Goal: Task Accomplishment & Management: Manage account settings

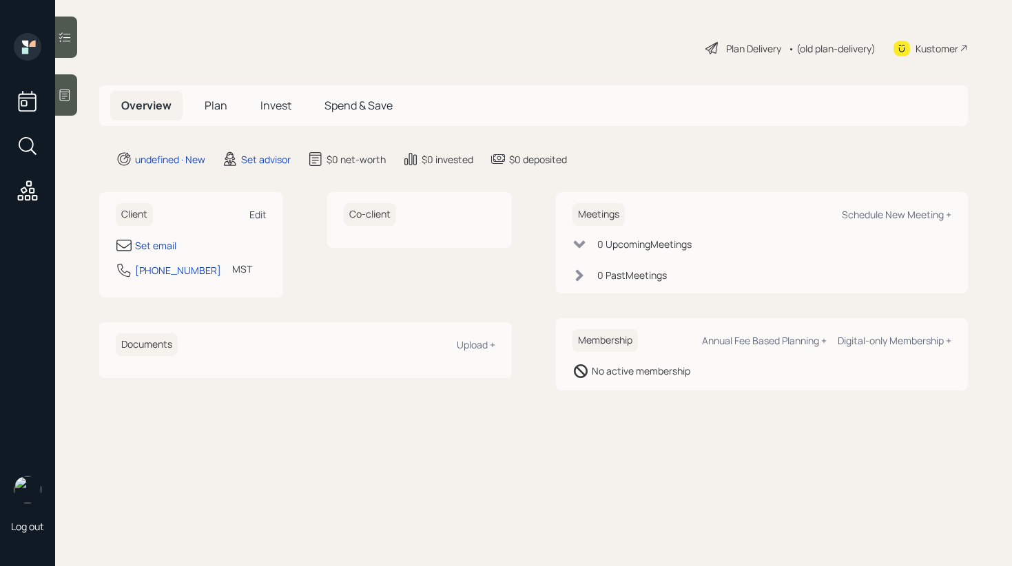
click at [265, 211] on div "Edit" at bounding box center [257, 214] width 17 height 13
select select "America/[GEOGRAPHIC_DATA]"
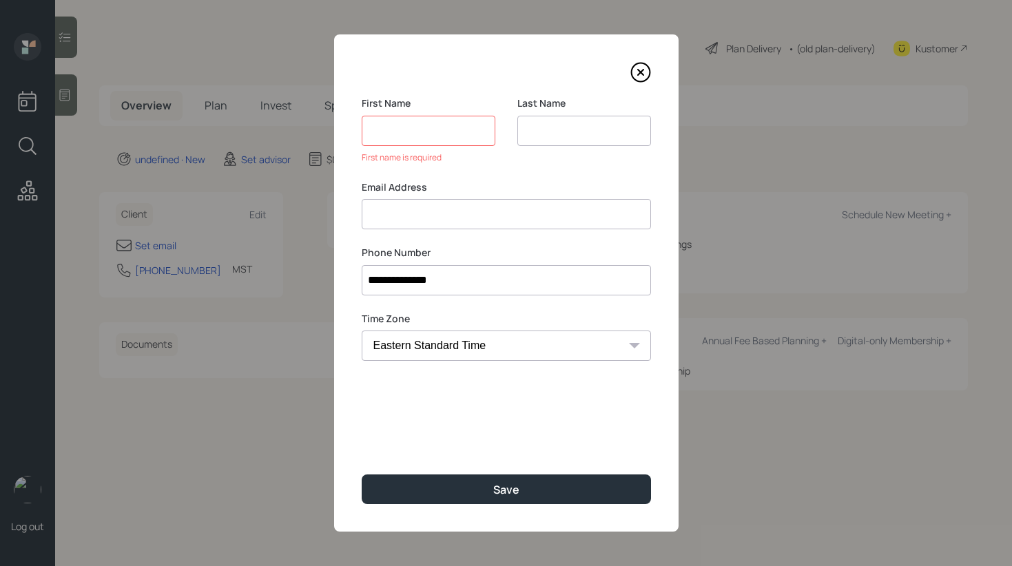
click at [407, 192] on div "Email Address" at bounding box center [506, 205] width 289 height 50
paste input "[PERSON_NAME] [EMAIL_ADDRESS][DOMAIN_NAME]"
drag, startPoint x: 428, startPoint y: 219, endPoint x: 356, endPoint y: 210, distance: 72.9
click at [355, 210] on div "**********" at bounding box center [506, 282] width 344 height 497
type input "[EMAIL_ADDRESS][DOMAIN_NAME]"
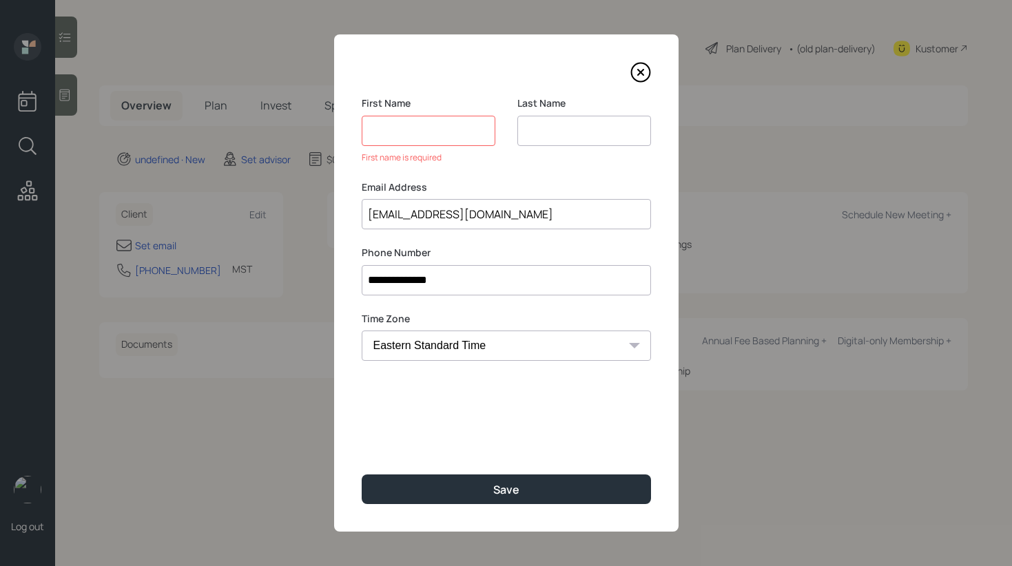
click at [404, 135] on input at bounding box center [429, 131] width 134 height 30
paste input "[PERSON_NAME]"
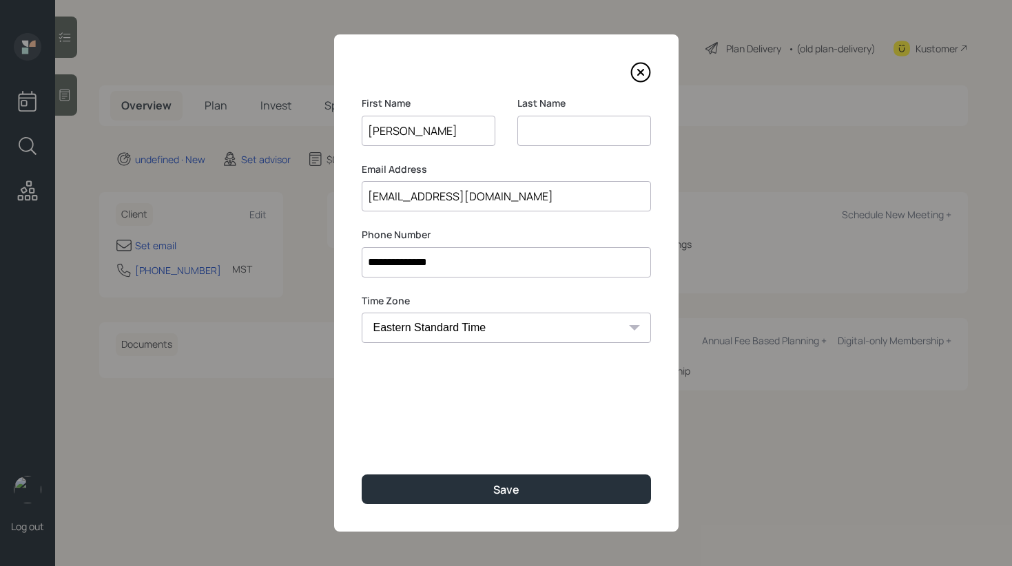
click at [408, 130] on input "[PERSON_NAME]" at bounding box center [429, 131] width 134 height 30
type input "[PERSON_NAME]"
click at [572, 131] on input at bounding box center [584, 131] width 134 height 30
paste input "[PERSON_NAME]"
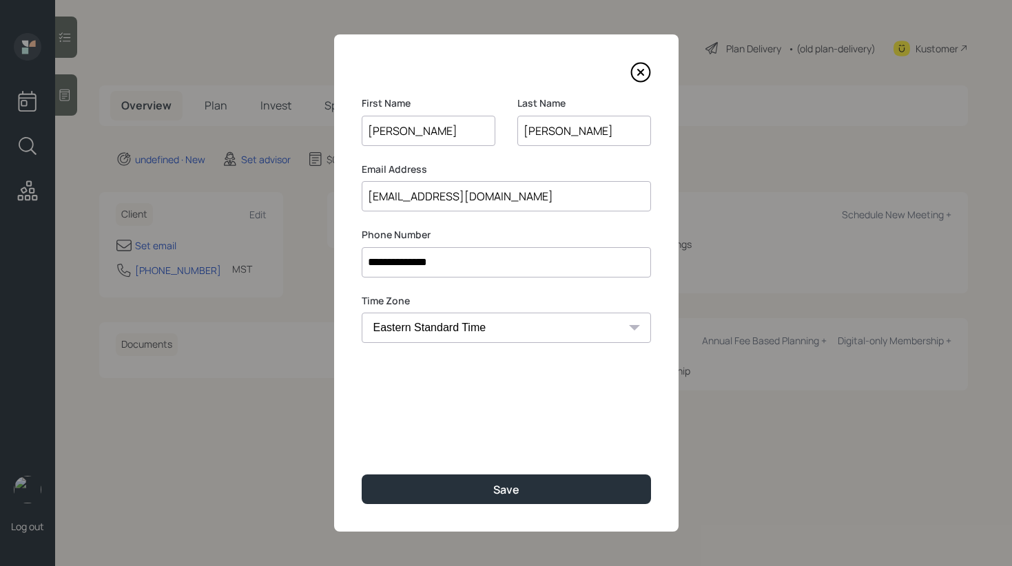
type input "[PERSON_NAME]"
click at [432, 132] on input "[PERSON_NAME]" at bounding box center [429, 131] width 134 height 30
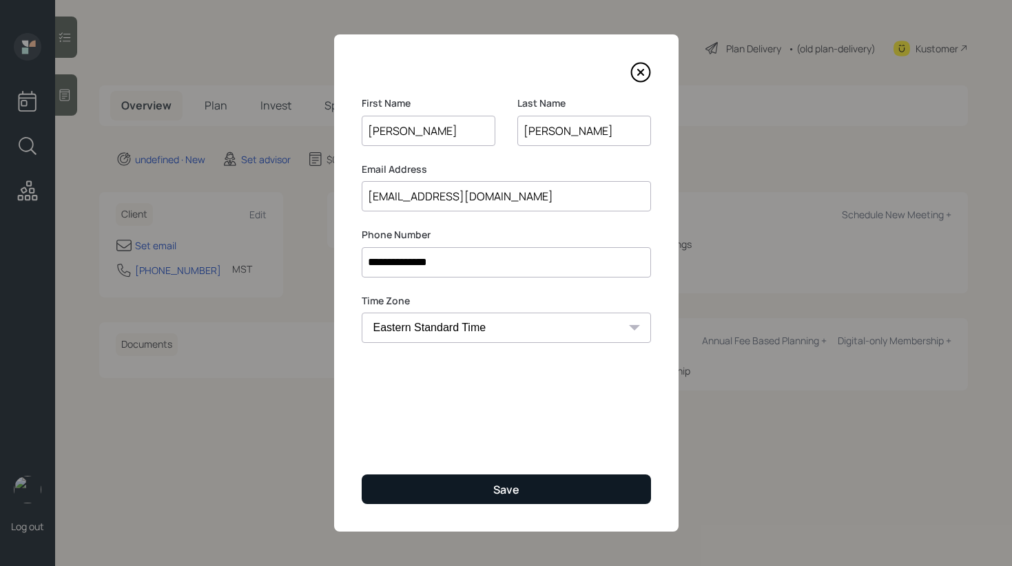
type input "[PERSON_NAME]"
click at [477, 495] on button "Save" at bounding box center [506, 490] width 289 height 30
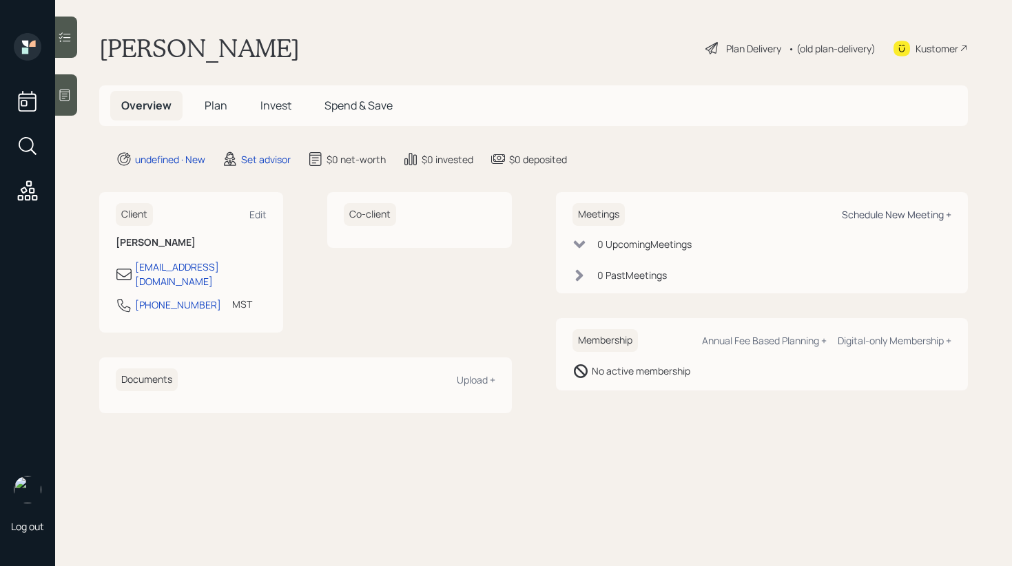
click at [929, 216] on div "Schedule New Meeting +" at bounding box center [897, 214] width 110 height 13
select select "round-[PERSON_NAME]"
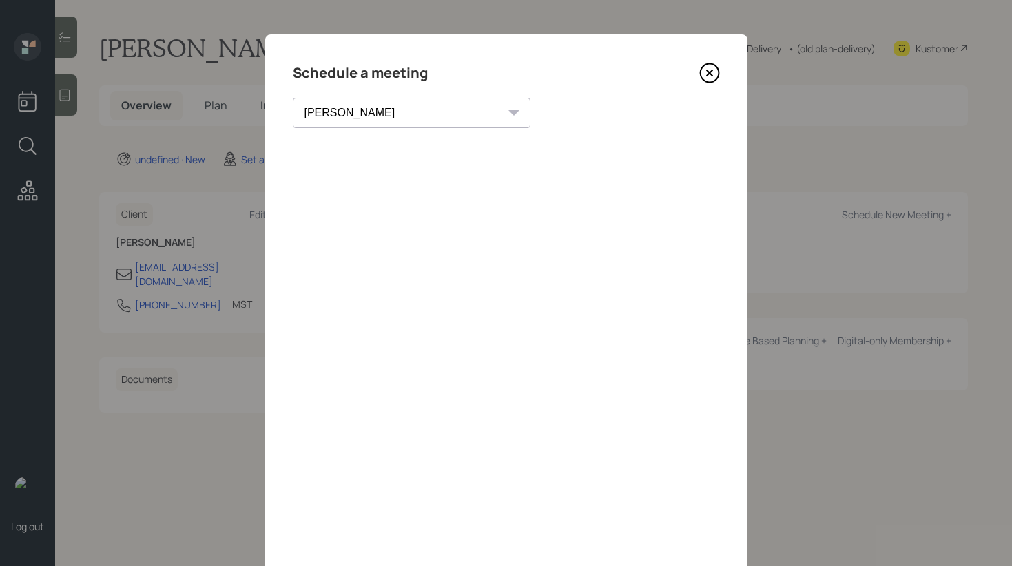
click at [707, 71] on icon at bounding box center [709, 73] width 6 height 6
